Goal: Task Accomplishment & Management: Manage account settings

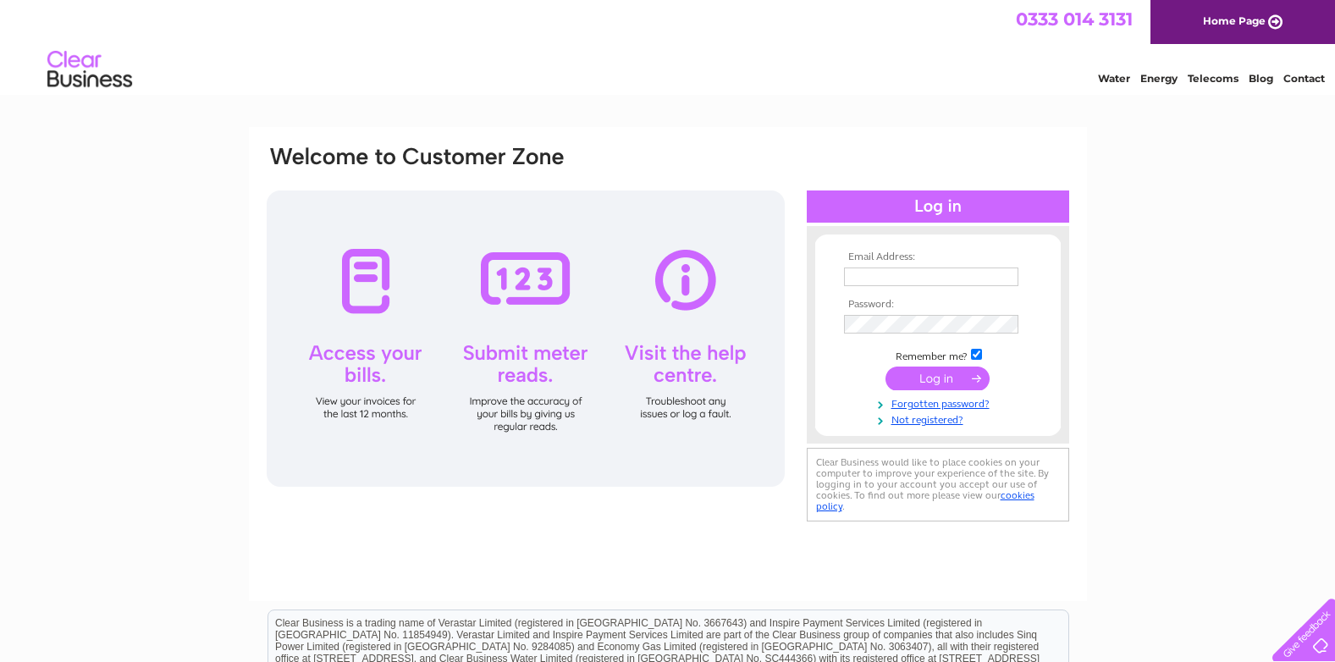
click at [882, 282] on input "text" at bounding box center [931, 277] width 174 height 19
type input "[EMAIL_ADDRESS][DOMAIN_NAME]"
click at [950, 379] on input "submit" at bounding box center [938, 379] width 104 height 24
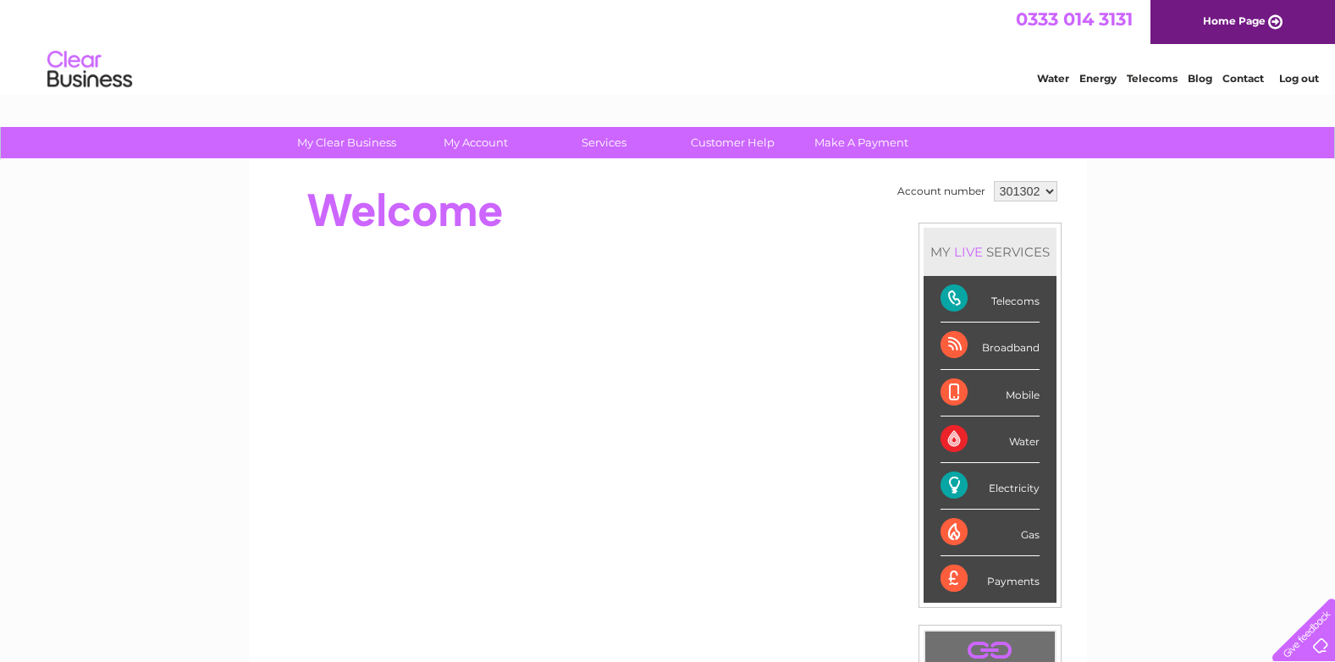
click at [959, 301] on div "Telecoms" at bounding box center [990, 299] width 99 height 47
click at [1015, 190] on select "301302" at bounding box center [1026, 191] width 64 height 20
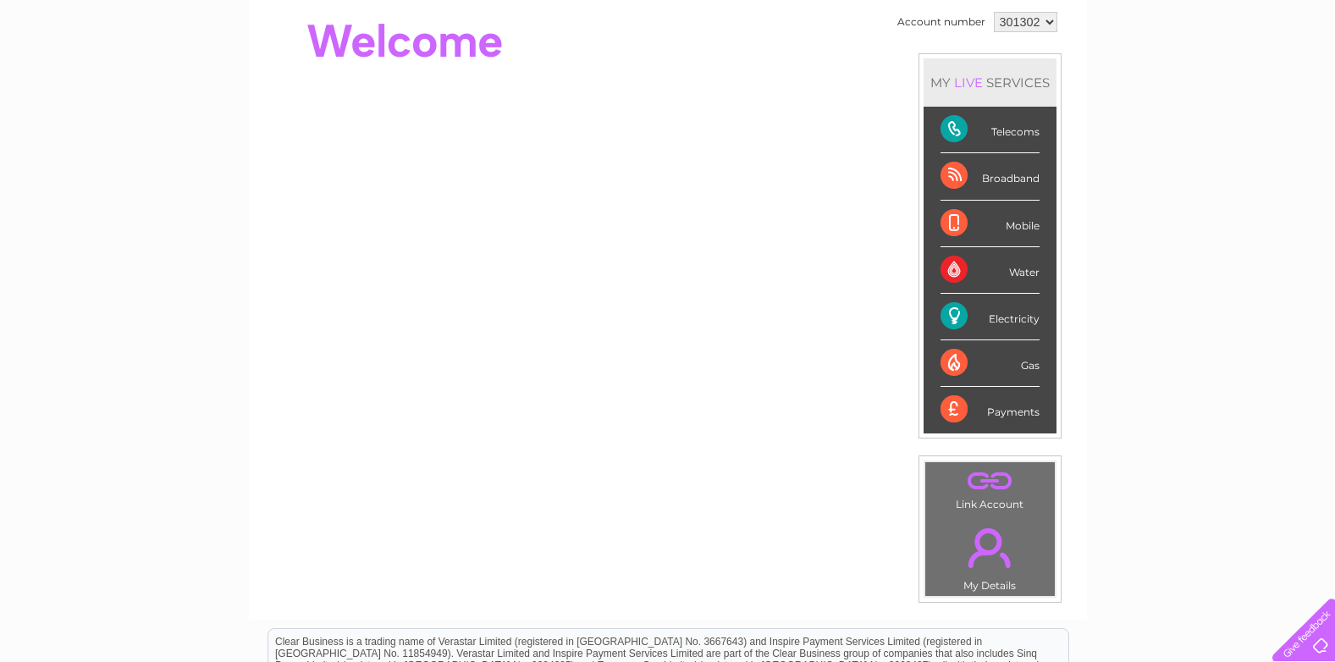
scroll to position [85, 0]
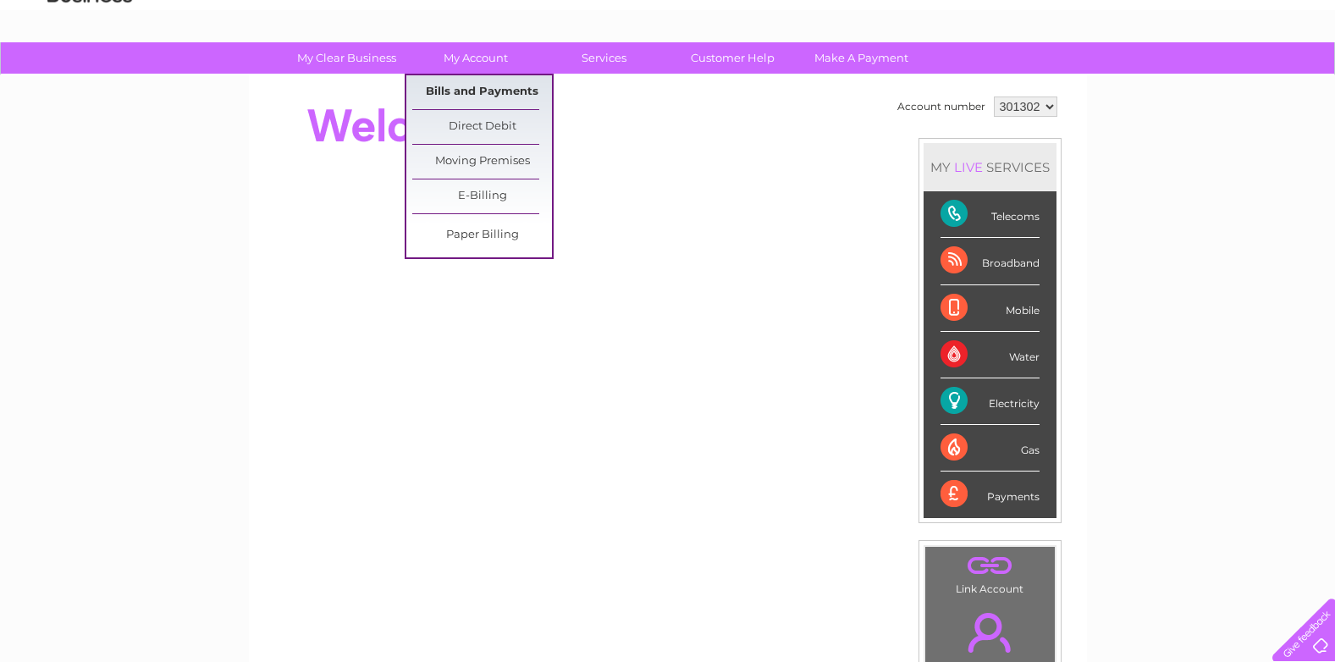
click at [511, 91] on link "Bills and Payments" at bounding box center [482, 92] width 140 height 34
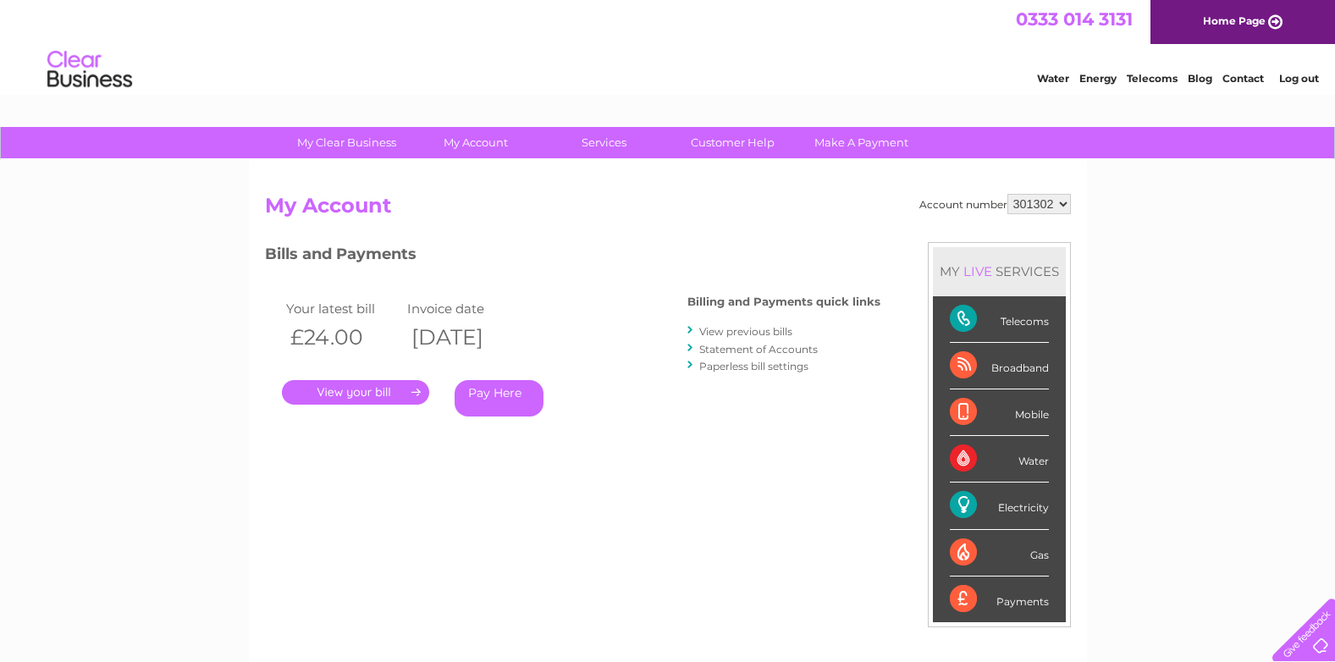
scroll to position [85, 0]
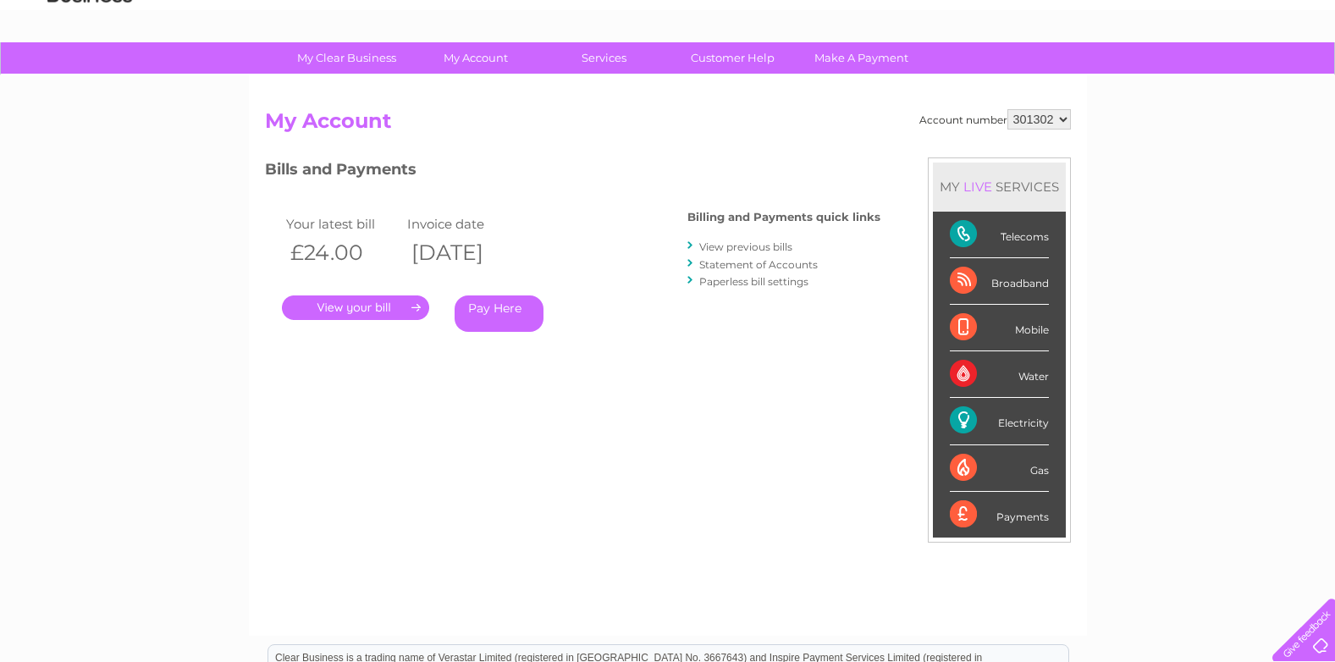
click at [378, 307] on link "." at bounding box center [355, 308] width 147 height 25
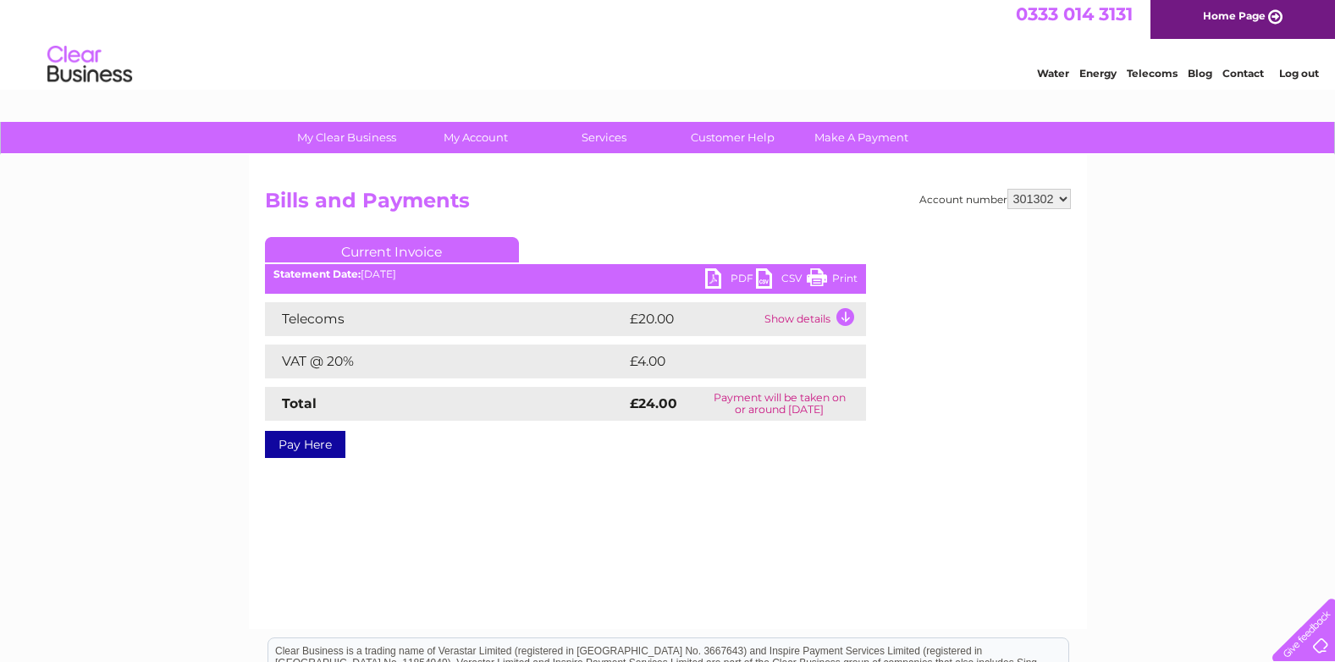
scroll to position [85, 0]
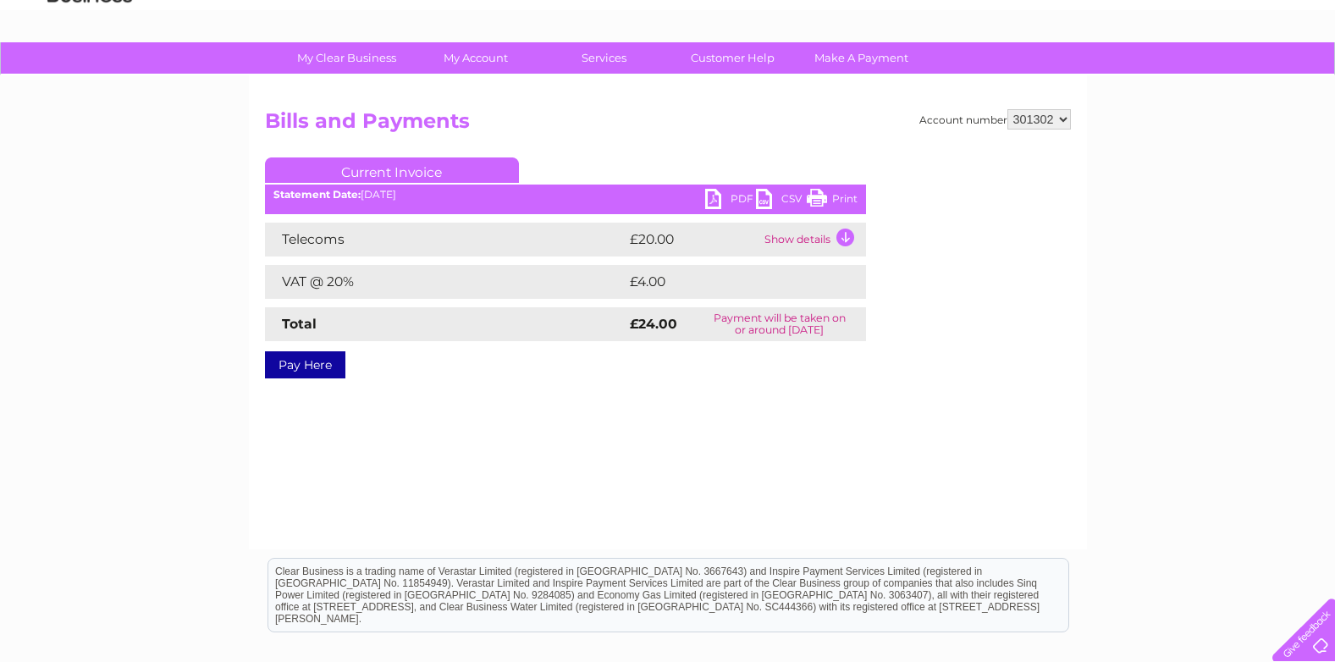
click at [715, 196] on link "PDF" at bounding box center [730, 201] width 51 height 25
